Goal: Task Accomplishment & Management: Use online tool/utility

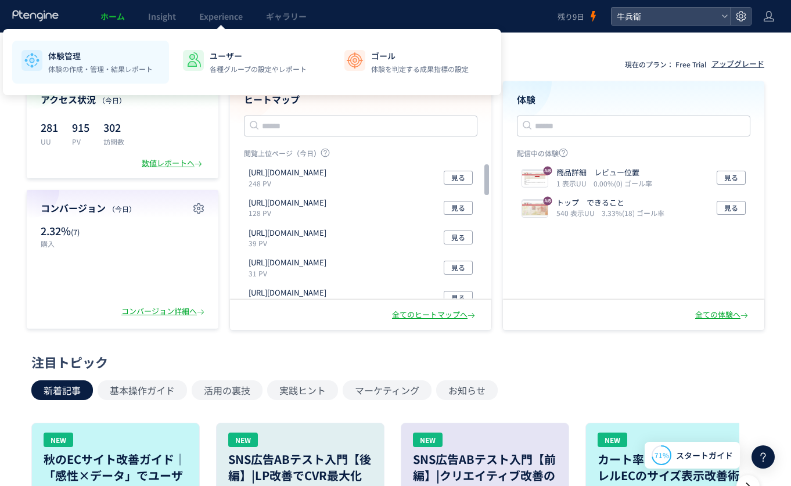
click at [103, 58] on p "体験管理" at bounding box center [100, 56] width 105 height 12
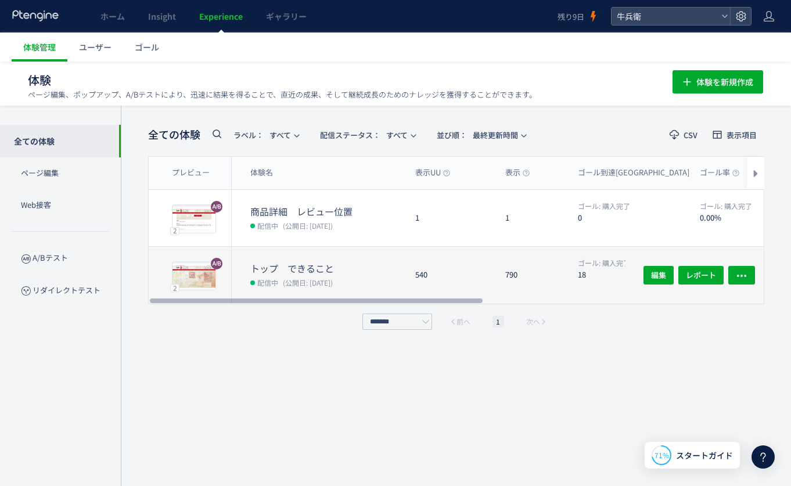
click at [390, 259] on div "トップ　できること 配信中 (公開日: 2025/08/16)" at bounding box center [319, 275] width 174 height 57
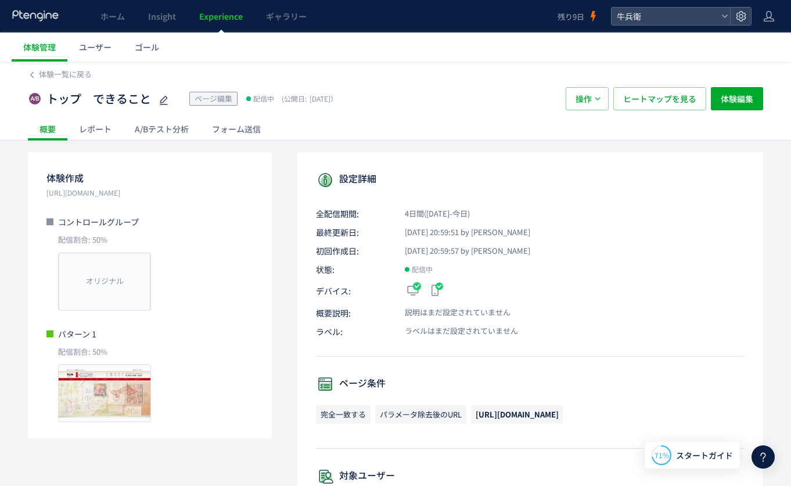
click at [174, 127] on div "A/Bテスト分析" at bounding box center [161, 128] width 77 height 23
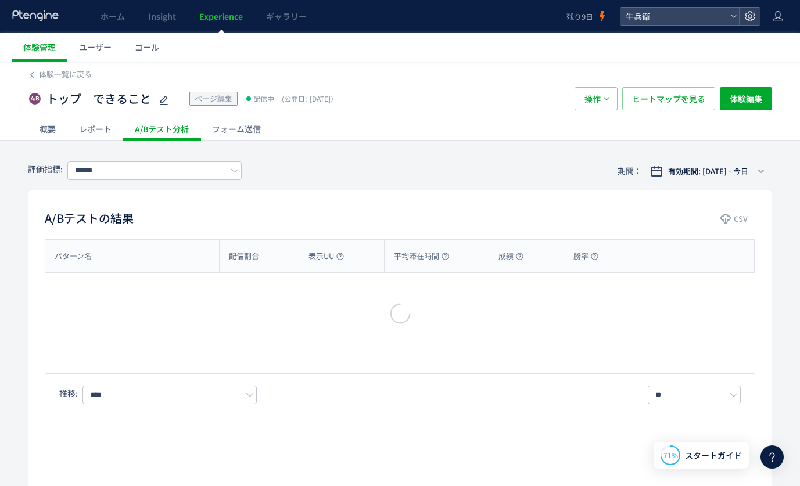
type input "****"
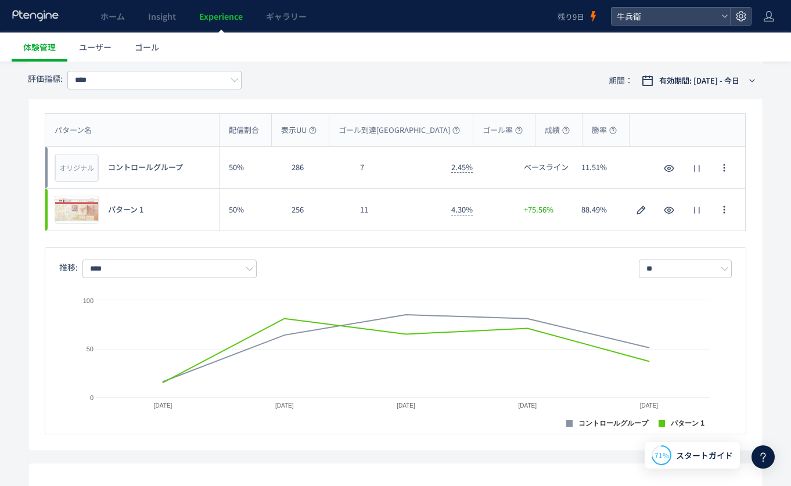
scroll to position [131, 0]
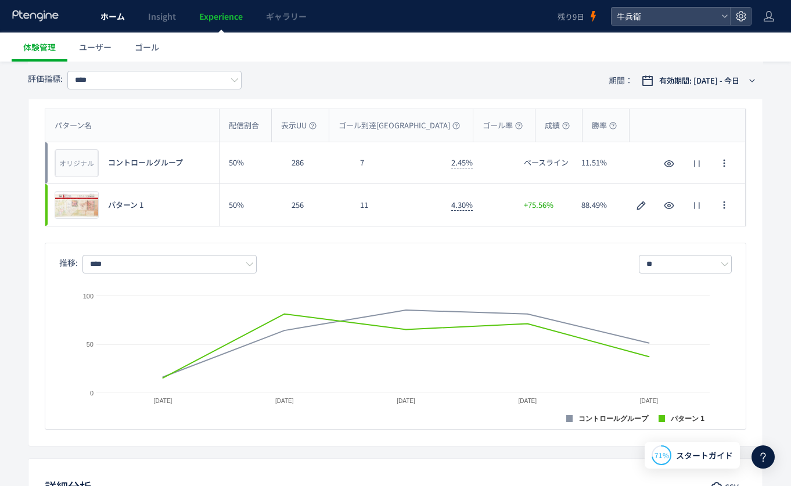
click at [110, 19] on span "ホーム" at bounding box center [112, 16] width 24 height 12
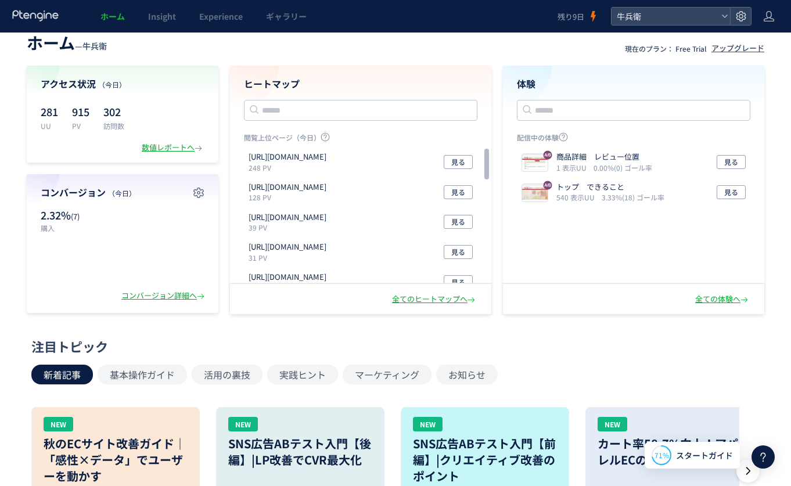
scroll to position [17, 0]
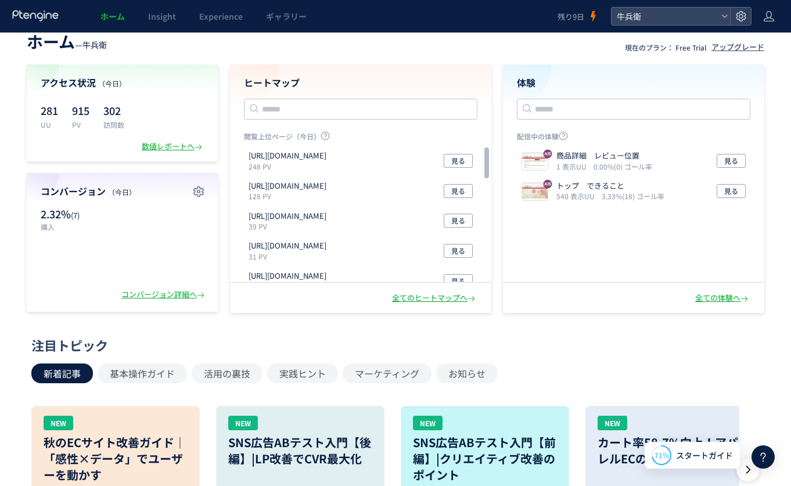
click at [425, 304] on div "全てのヒートマップへ" at bounding box center [360, 298] width 261 height 30
click at [428, 296] on div "全てのヒートマップへ" at bounding box center [434, 298] width 85 height 11
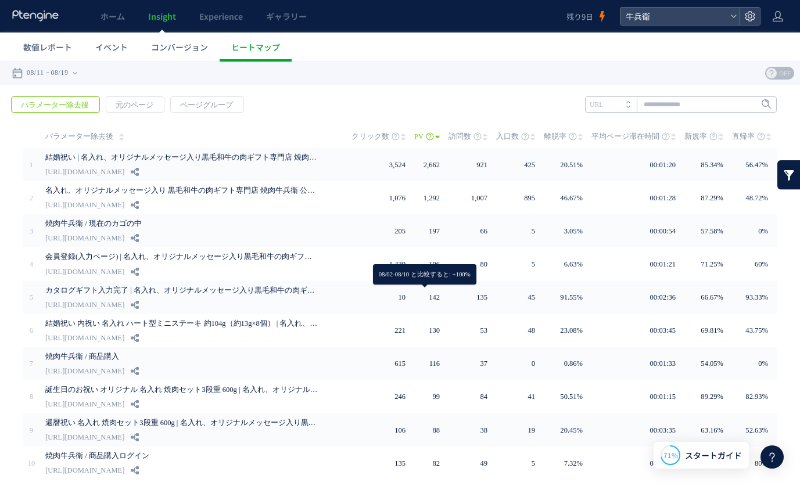
click at [40, 20] on icon at bounding box center [36, 16] width 48 height 12
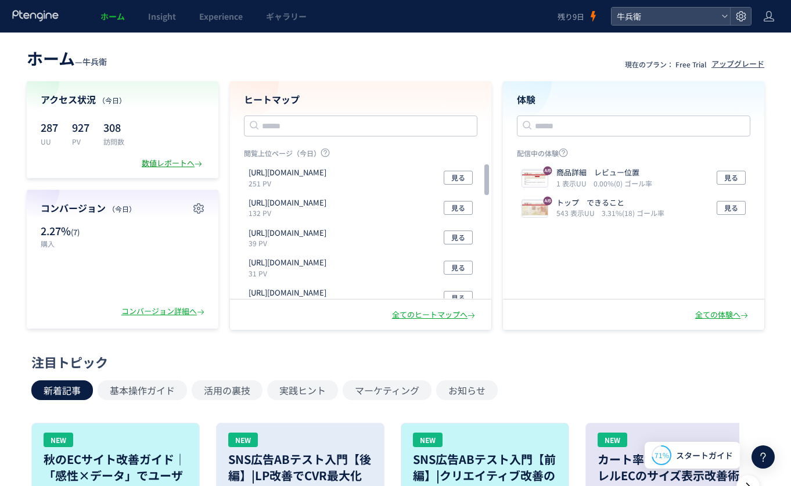
click at [182, 166] on div "数値レポートへ" at bounding box center [173, 163] width 63 height 11
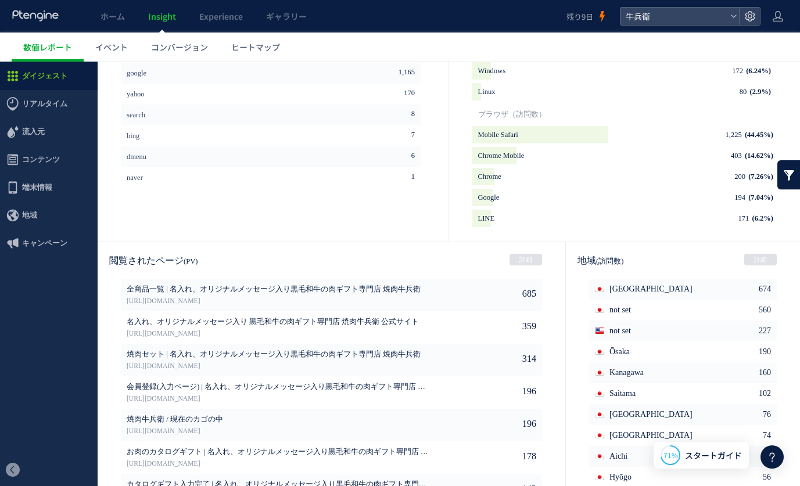
scroll to position [547, 0]
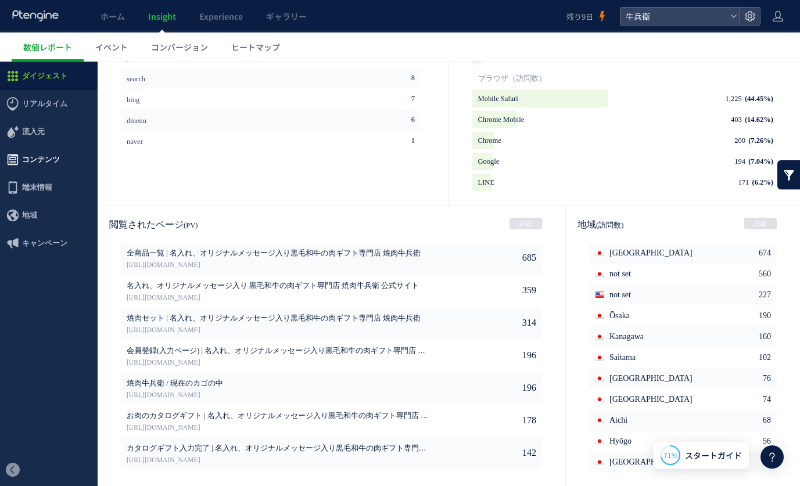
click at [77, 160] on span "コンテンツ" at bounding box center [49, 160] width 98 height 28
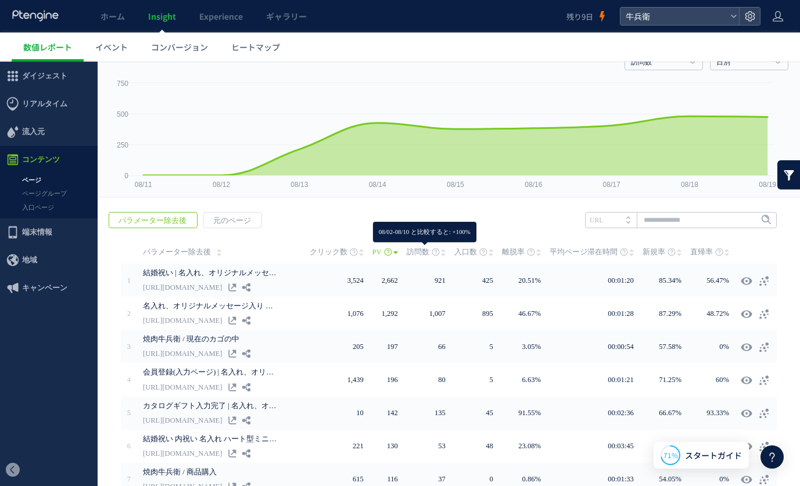
scroll to position [73, 0]
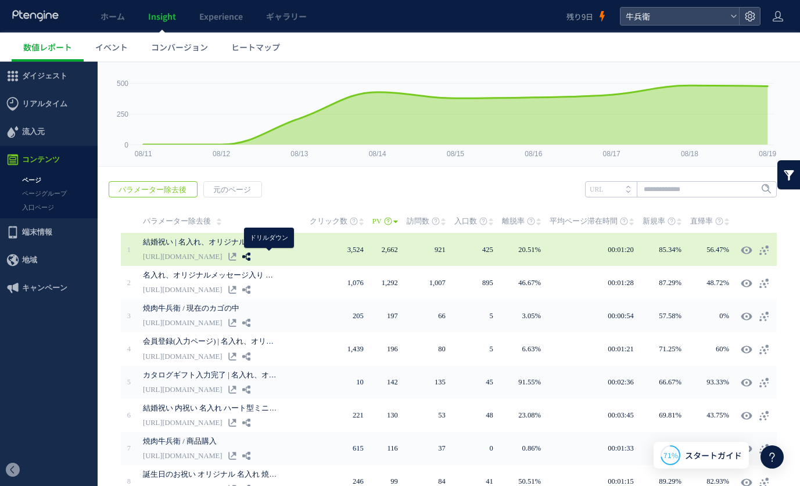
click at [250, 257] on icon at bounding box center [246, 257] width 8 height 8
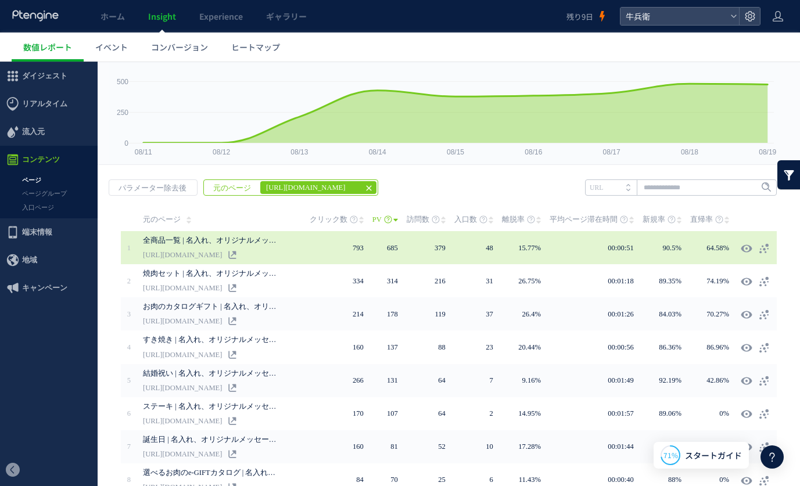
scroll to position [75, 0]
click at [758, 251] on icon at bounding box center [764, 248] width 12 height 12
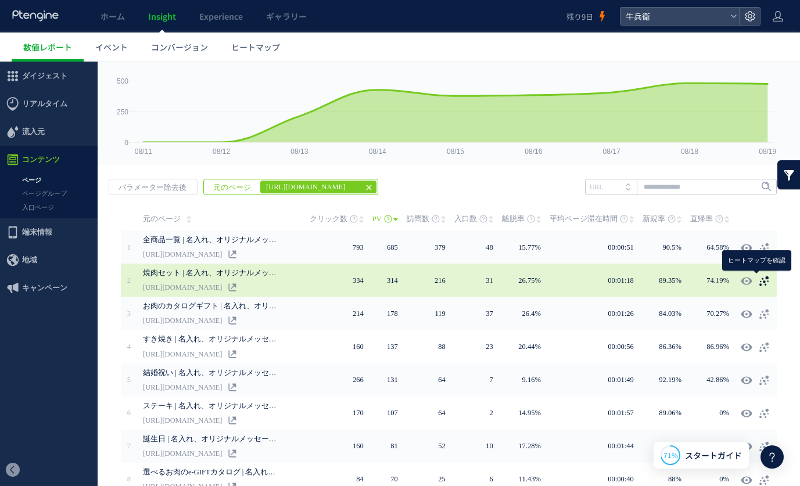
click at [758, 279] on icon at bounding box center [764, 281] width 12 height 12
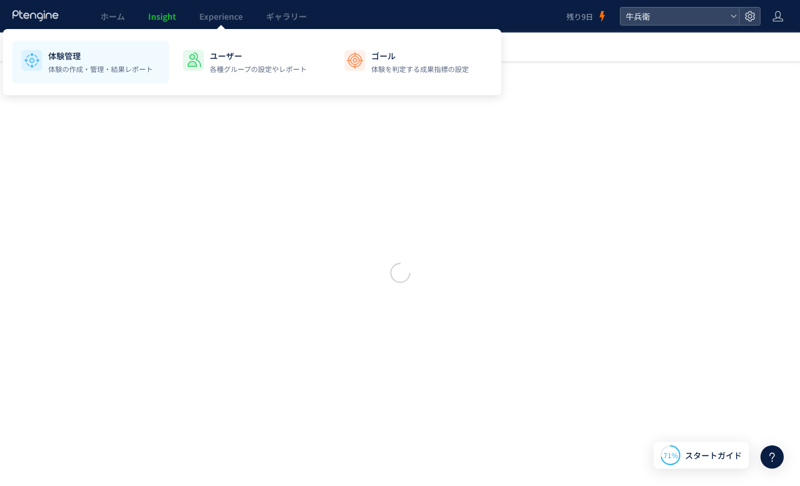
click at [117, 63] on div "体験管理 体験の作成・管理・結果レポート" at bounding box center [100, 62] width 105 height 24
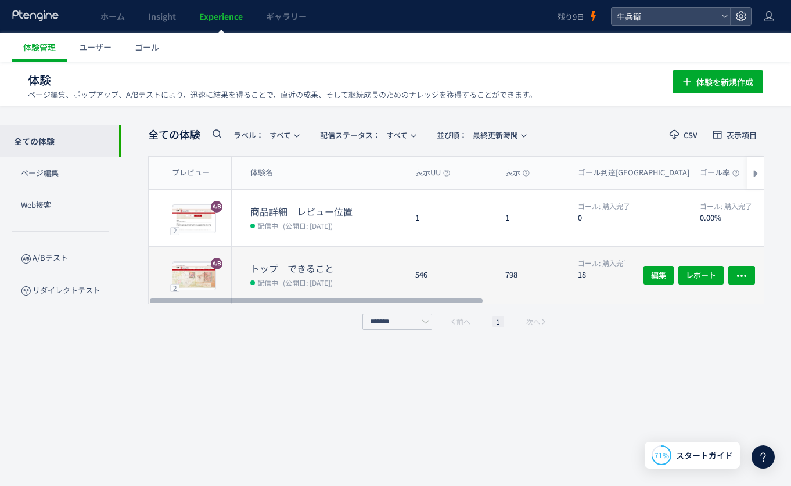
click at [430, 263] on div "546" at bounding box center [451, 275] width 90 height 57
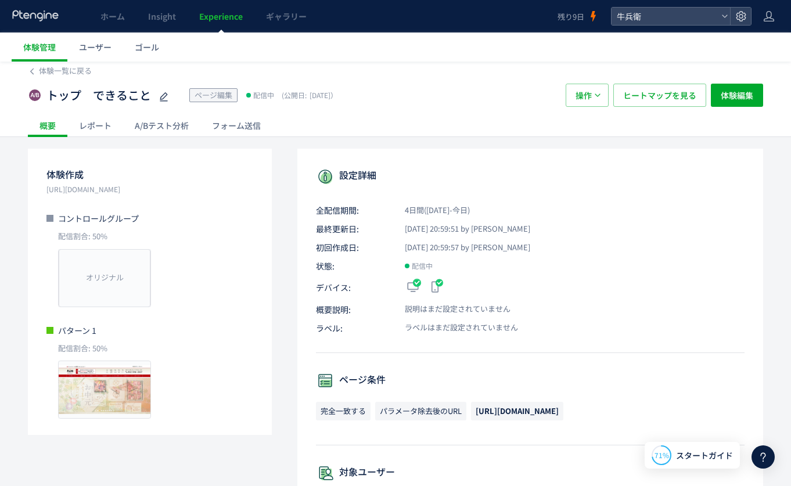
scroll to position [17, 0]
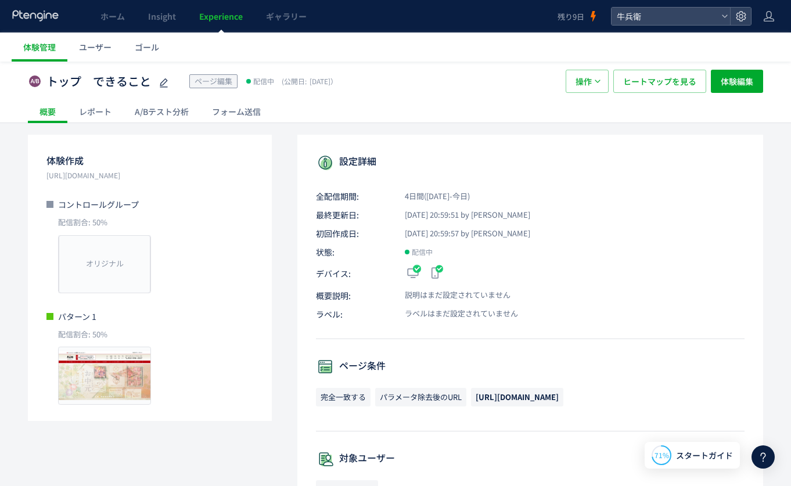
click at [156, 116] on div "A/Bテスト分析" at bounding box center [161, 111] width 77 height 23
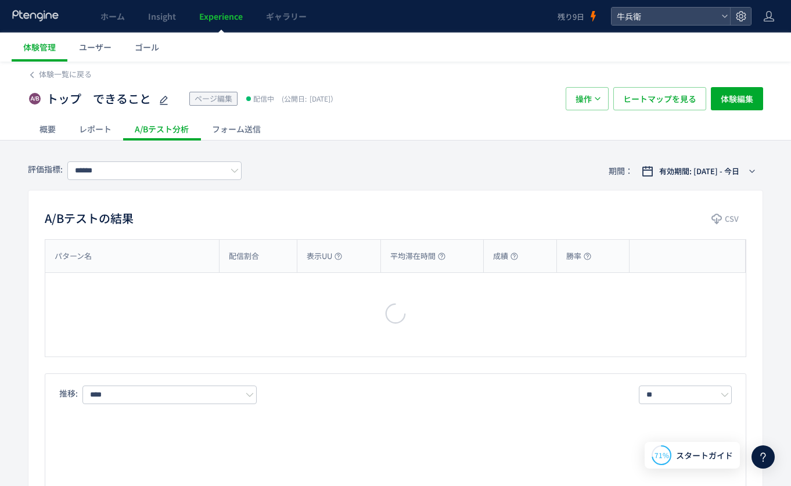
type input "****"
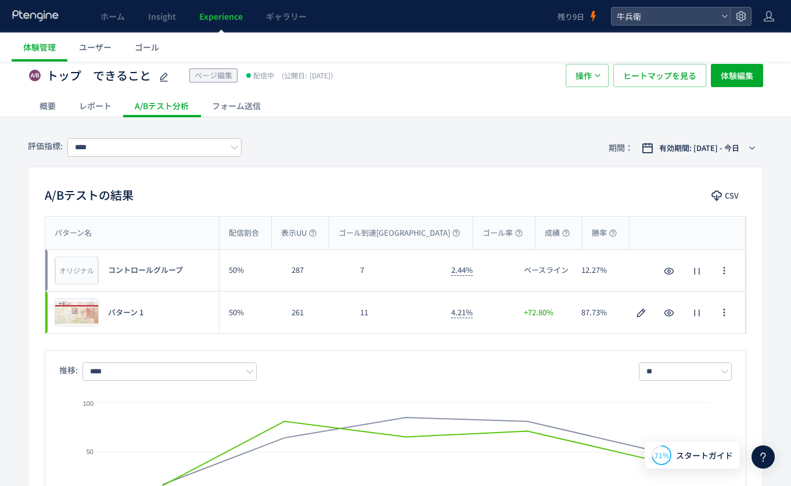
scroll to position [16, 0]
